Goal: Use online tool/utility: Utilize a website feature to perform a specific function

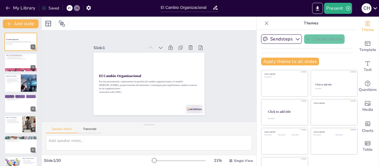
checkbox input "true"
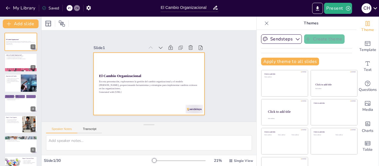
checkbox input "true"
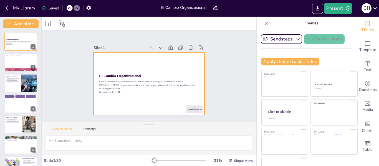
checkbox input "true"
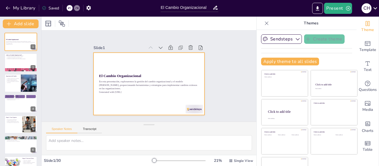
checkbox input "true"
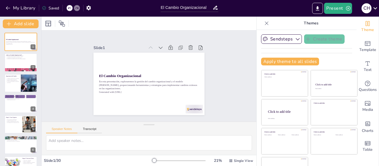
checkbox input "true"
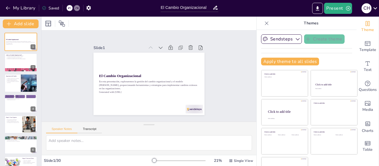
checkbox input "true"
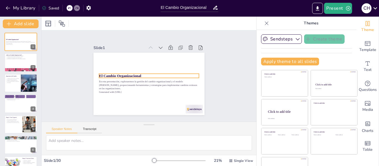
checkbox input "true"
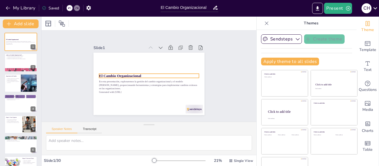
checkbox input "true"
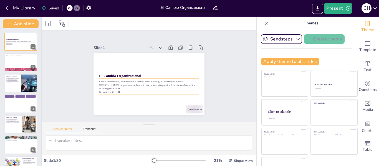
checkbox input "true"
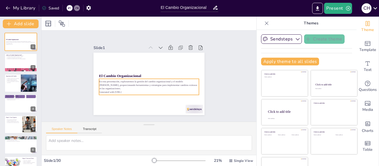
checkbox input "true"
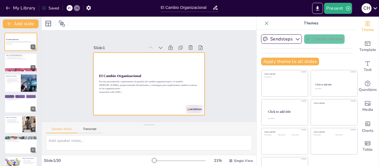
checkbox input "true"
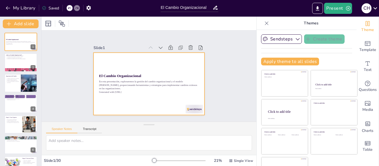
checkbox input "true"
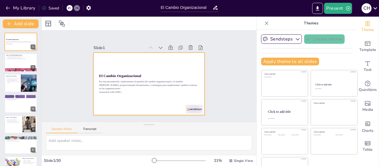
checkbox input "true"
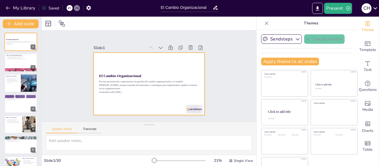
checkbox input "true"
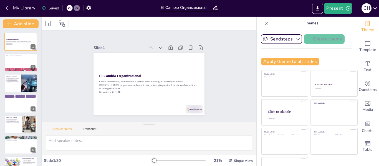
checkbox input "true"
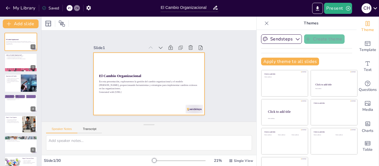
checkbox input "true"
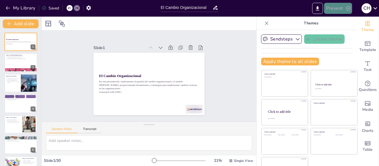
click at [339, 7] on button "Present" at bounding box center [338, 8] width 28 height 11
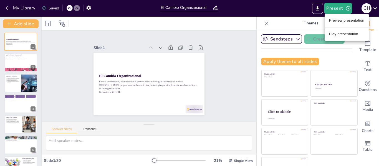
click at [345, 33] on li "Play presentation" at bounding box center [347, 34] width 44 height 9
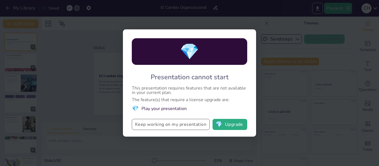
click at [168, 124] on button "Keep working on my presentation" at bounding box center [171, 124] width 78 height 11
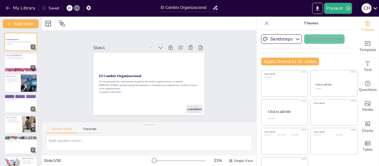
checkbox input "true"
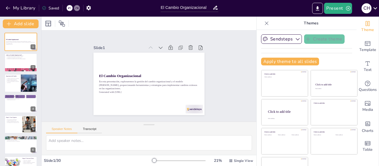
checkbox input "true"
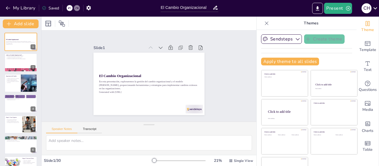
checkbox input "true"
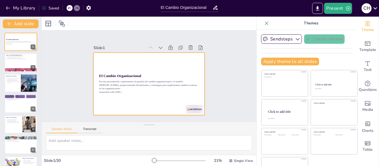
checkbox input "true"
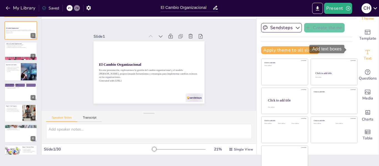
scroll to position [17, 0]
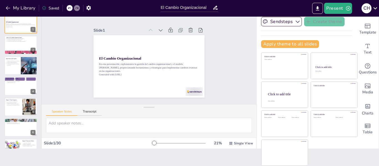
checkbox input "true"
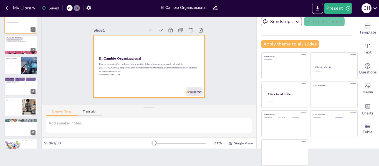
checkbox input "true"
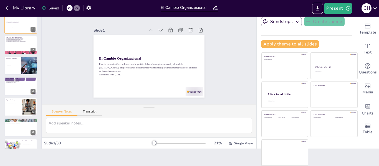
checkbox input "true"
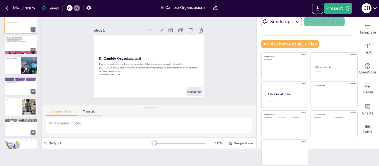
checkbox input "true"
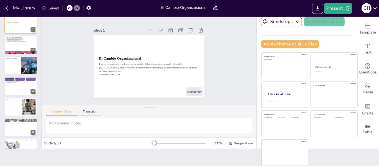
checkbox input "true"
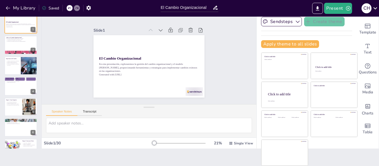
checkbox input "true"
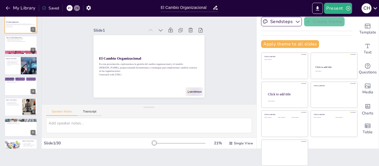
checkbox input "true"
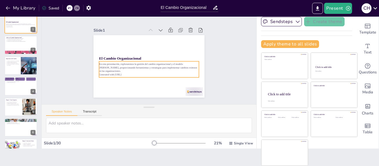
checkbox input "true"
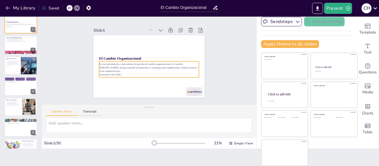
scroll to position [0, 0]
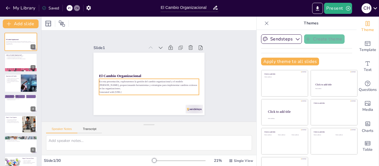
checkbox input "true"
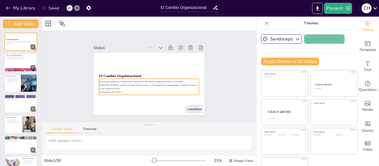
checkbox input "true"
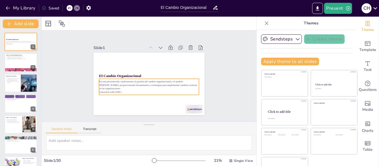
checkbox input "true"
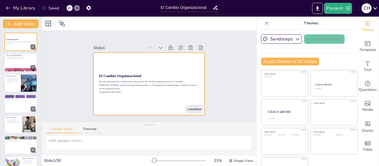
checkbox input "true"
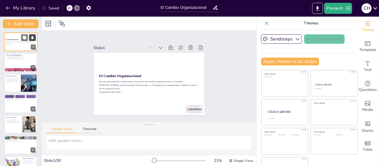
checkbox input "true"
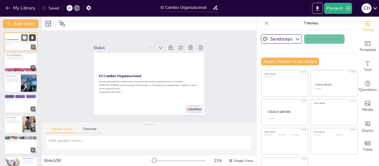
checkbox input "true"
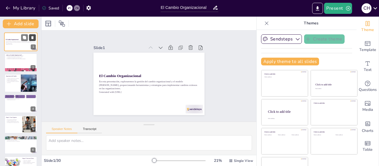
checkbox input "true"
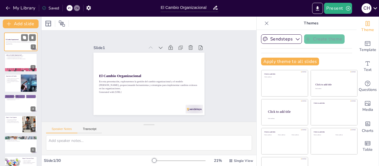
checkbox input "true"
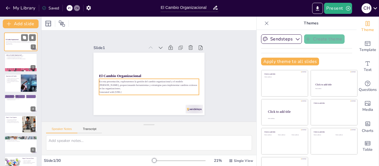
checkbox input "true"
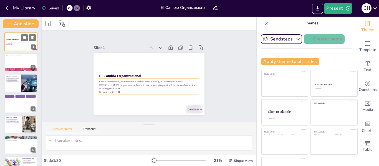
checkbox input "true"
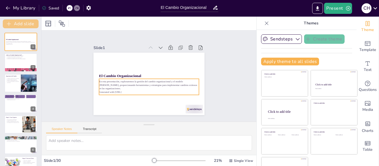
checkbox input "true"
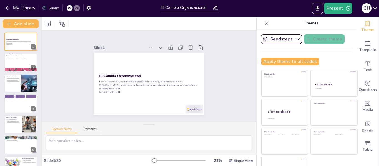
checkbox input "true"
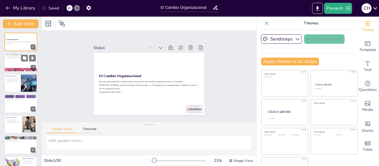
click at [11, 57] on p "La adaptación es clave para el éxito a largo plazo." at bounding box center [21, 57] width 30 height 1
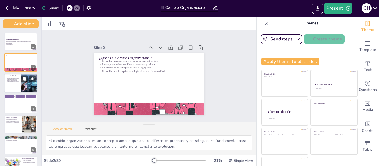
click at [10, 82] on p "El cambio puede aumentar la satisfacción del personal." at bounding box center [12, 82] width 13 height 2
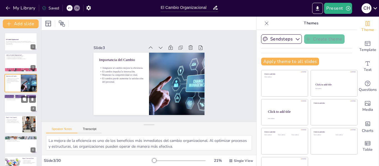
click at [15, 107] on div at bounding box center [20, 103] width 33 height 19
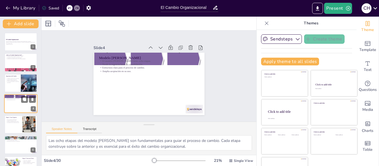
scroll to position [7, 0]
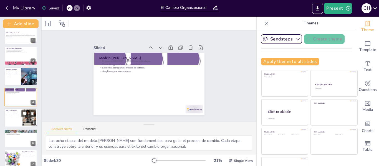
click at [15, 119] on div at bounding box center [20, 118] width 33 height 19
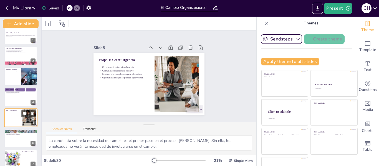
scroll to position [27, 0]
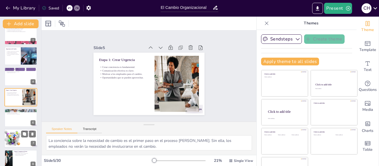
click at [16, 140] on div at bounding box center [12, 138] width 19 height 19
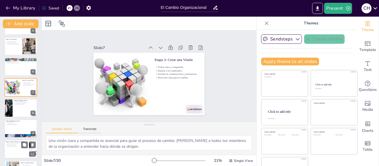
scroll to position [96, 0]
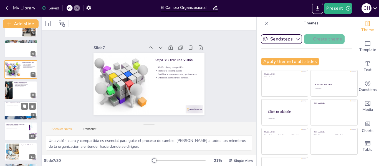
click at [16, 107] on p "Fomentar la participación activa." at bounding box center [21, 107] width 30 height 1
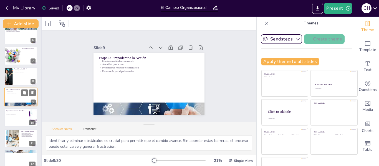
scroll to position [138, 0]
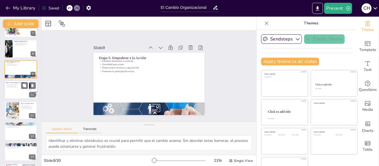
click at [18, 91] on div at bounding box center [20, 90] width 33 height 19
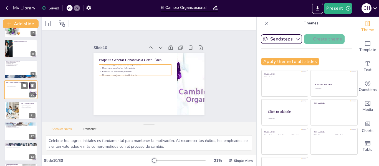
scroll to position [130, 0]
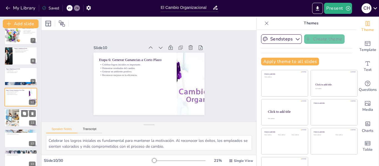
click at [14, 119] on div at bounding box center [13, 117] width 30 height 17
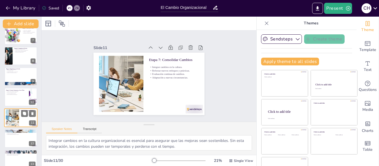
scroll to position [151, 0]
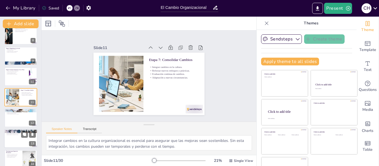
click at [15, 144] on div at bounding box center [20, 138] width 33 height 19
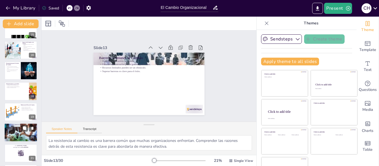
scroll to position [303, 0]
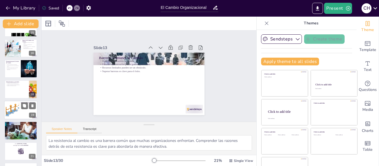
click at [17, 111] on div at bounding box center [12, 110] width 22 height 17
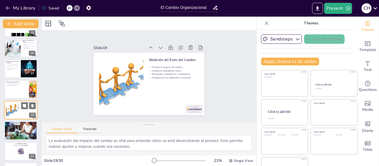
scroll to position [316, 0]
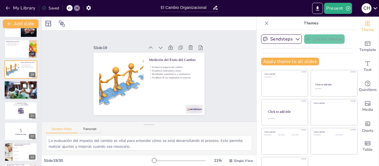
click at [17, 111] on div at bounding box center [20, 111] width 33 height 18
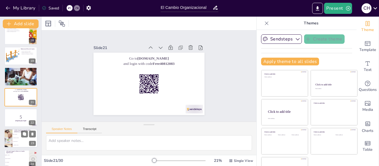
click at [17, 138] on span "Formar una Coalición" at bounding box center [25, 138] width 24 height 1
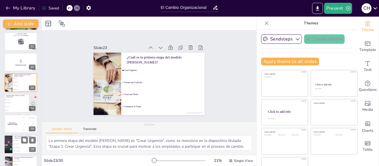
scroll to position [427, 0]
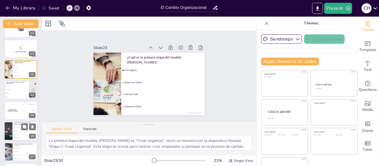
click at [17, 132] on li "Aumento de recursos" at bounding box center [24, 131] width 25 height 4
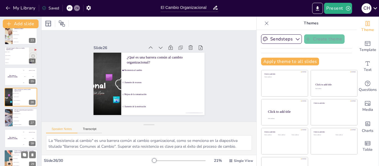
click at [16, 161] on li "Aumenta la resistencia" at bounding box center [24, 163] width 25 height 4
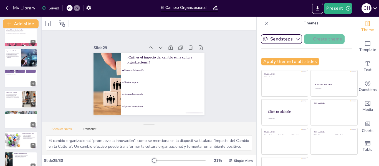
scroll to position [0, 0]
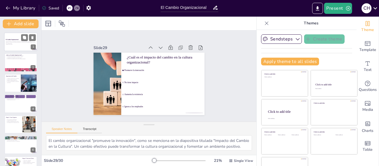
click at [22, 46] on div at bounding box center [20, 41] width 33 height 19
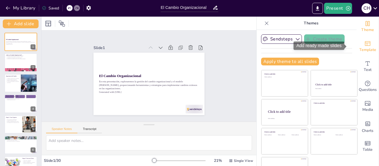
click at [364, 44] on icon "Add ready made slides" at bounding box center [367, 43] width 7 height 7
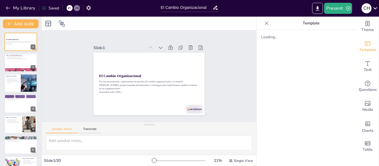
click at [88, 7] on icon "button" at bounding box center [88, 8] width 4 height 5
